Goal: Information Seeking & Learning: Learn about a topic

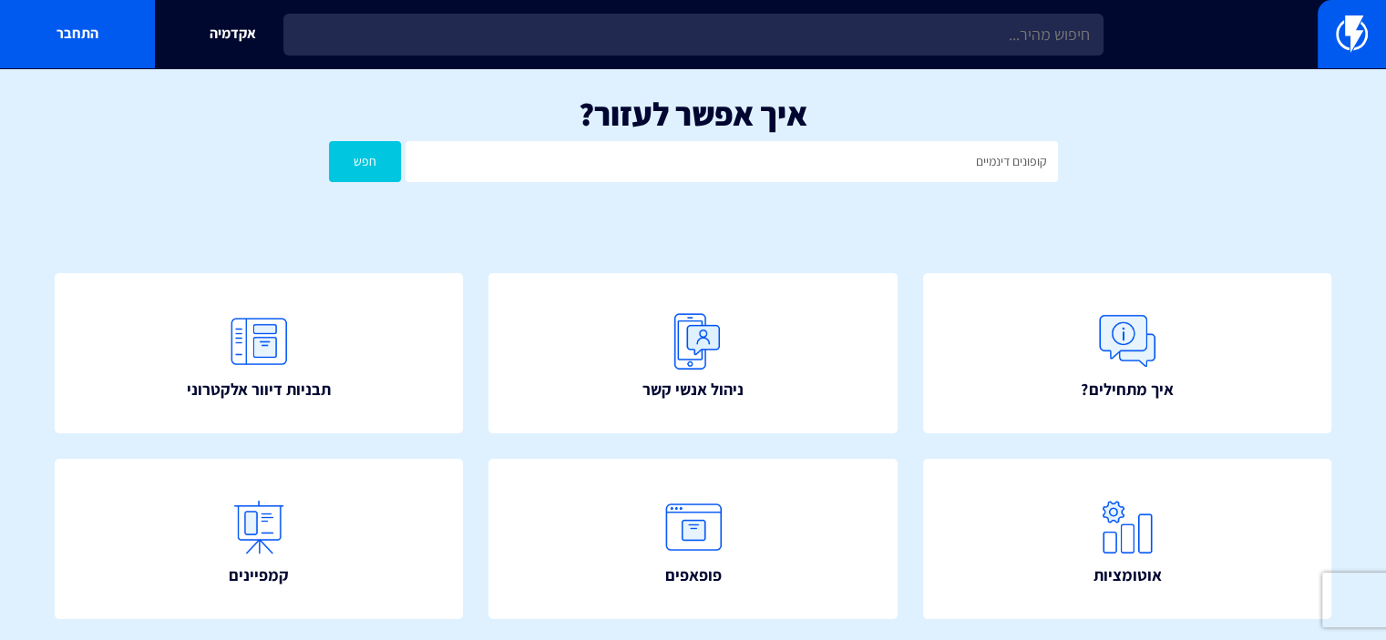
type input "קופונים דינמיים"
click at [329, 141] on button "חפש" at bounding box center [365, 161] width 73 height 41
drag, startPoint x: 1009, startPoint y: 160, endPoint x: 923, endPoint y: 168, distance: 86.8
click at [923, 168] on input "קופונים דינמיים" at bounding box center [730, 161] width 651 height 41
type input "קופונים"
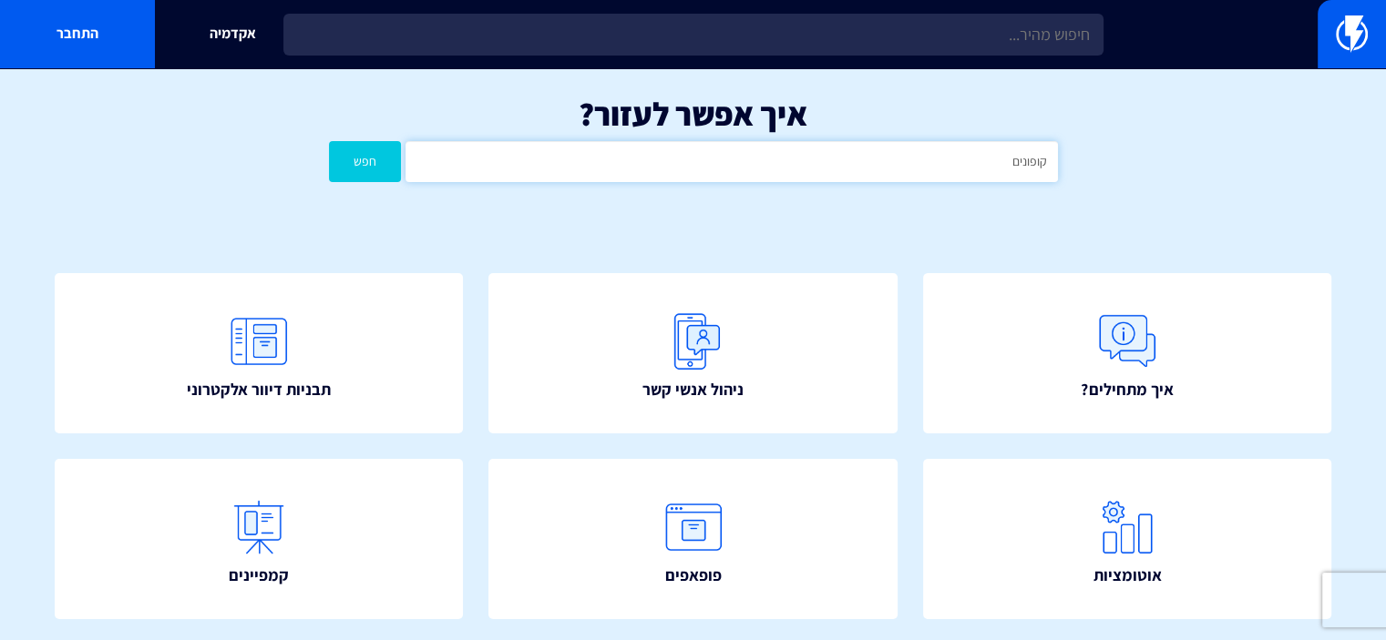
click at [329, 141] on button "חפש" at bounding box center [365, 161] width 73 height 41
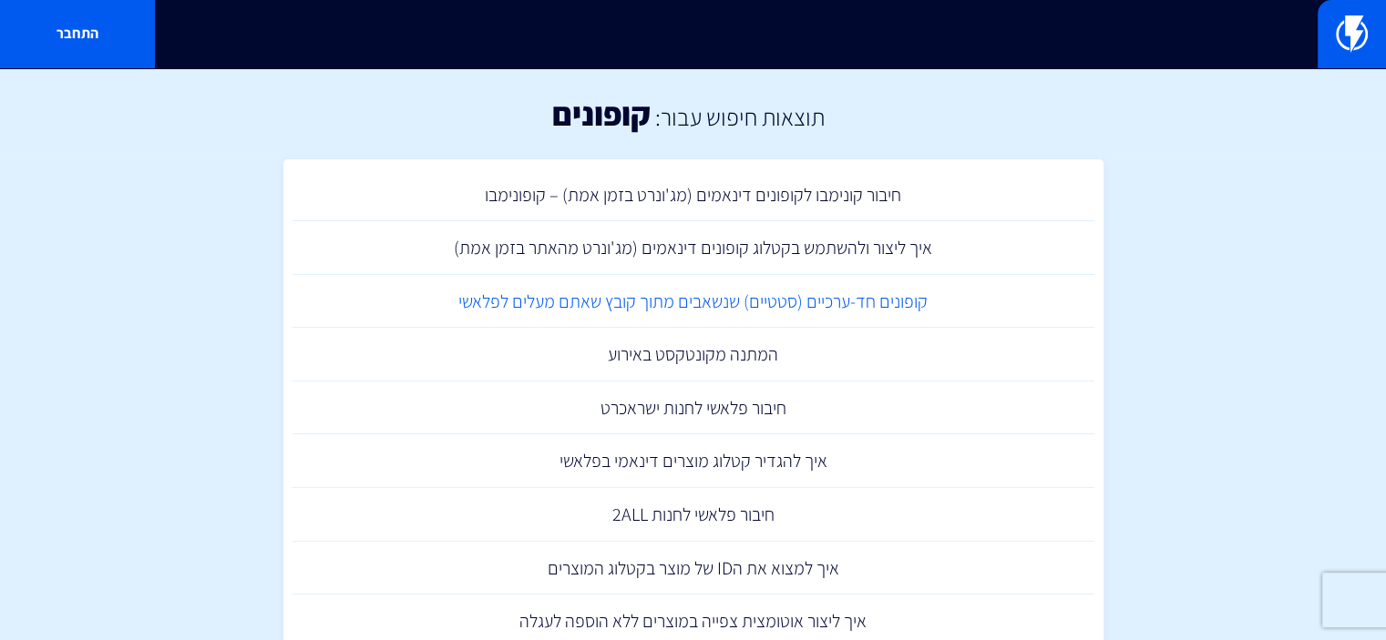
click at [874, 302] on link "קופונים חד-ערכיים (סטטיים) שנשאבים מתוך קובץ שאתם מעלים לפלאשי" at bounding box center [693, 302] width 802 height 54
